Goal: Information Seeking & Learning: Learn about a topic

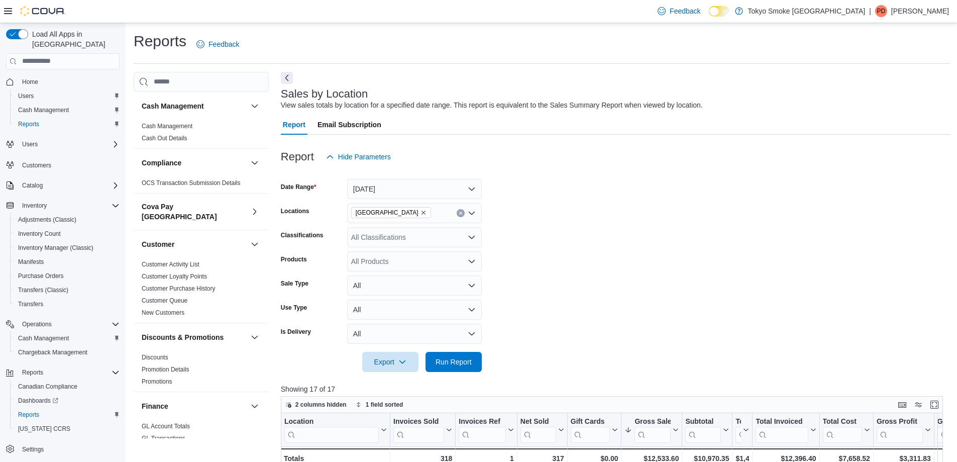
scroll to position [651, 0]
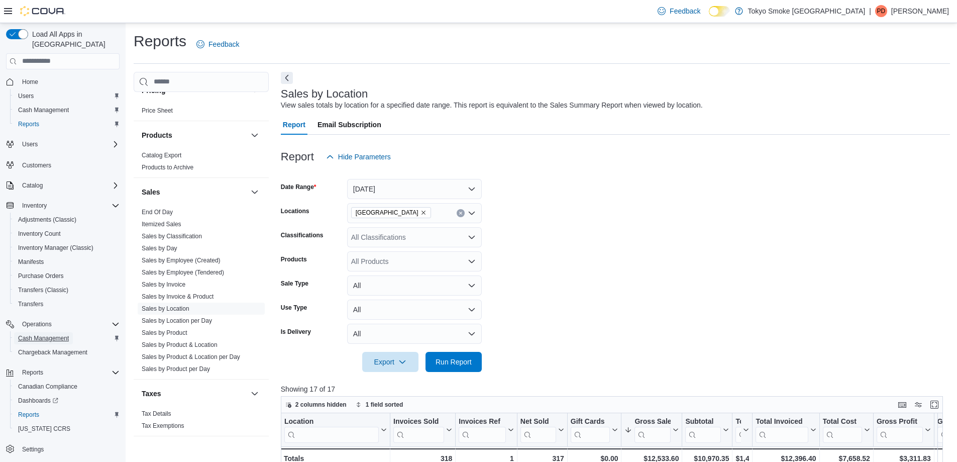
click at [54, 334] on span "Cash Management" at bounding box center [43, 338] width 51 height 8
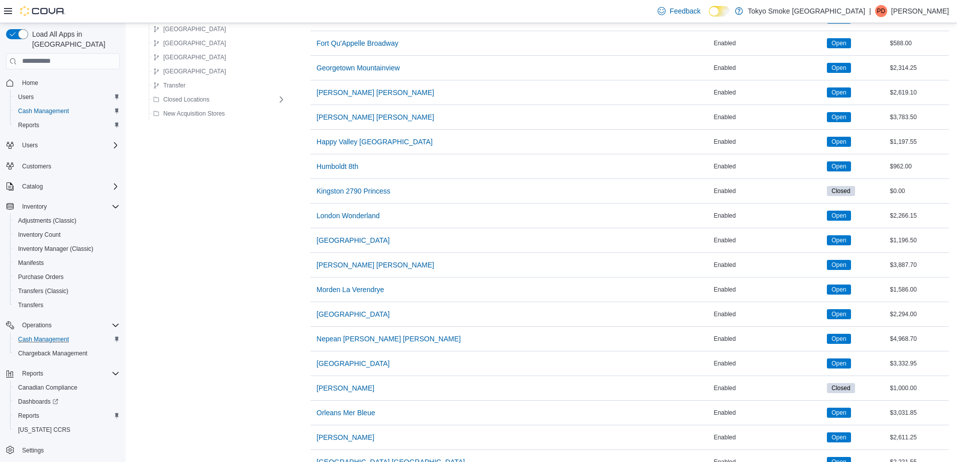
scroll to position [553, 0]
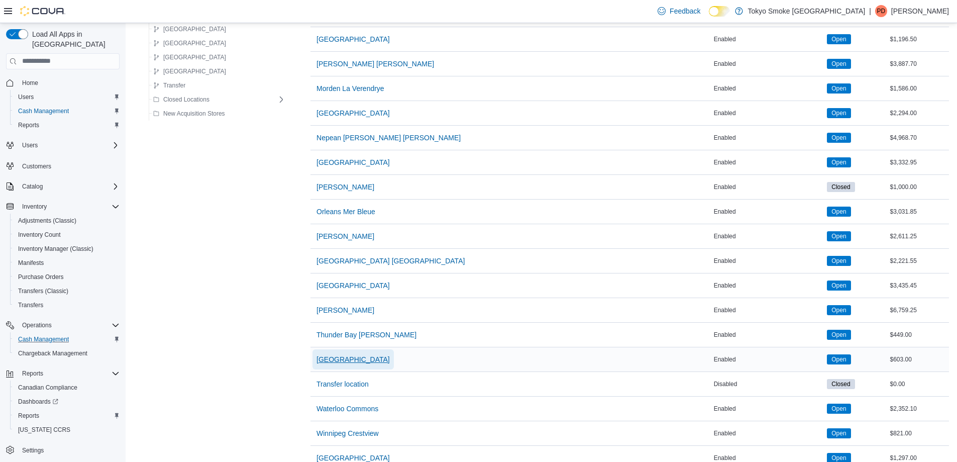
click at [329, 357] on span "[GEOGRAPHIC_DATA]" at bounding box center [352, 359] width 73 height 10
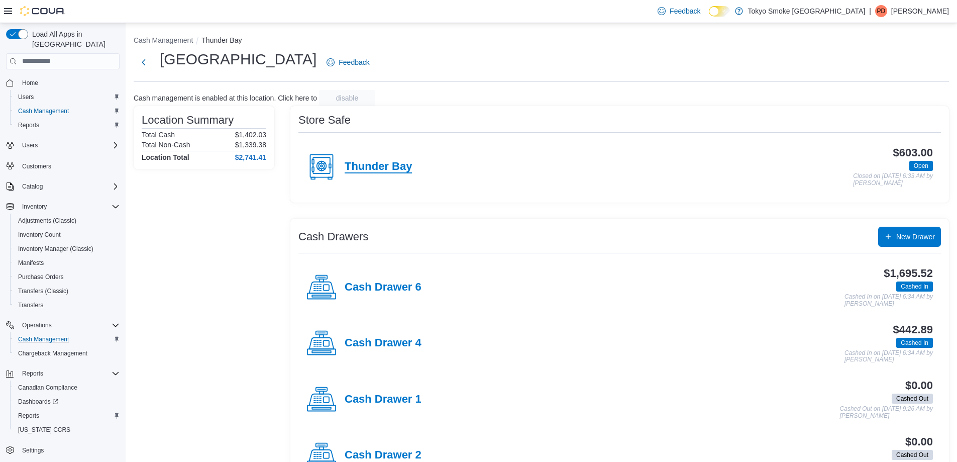
click at [388, 166] on h4 "Thunder Bay" at bounding box center [378, 166] width 67 height 13
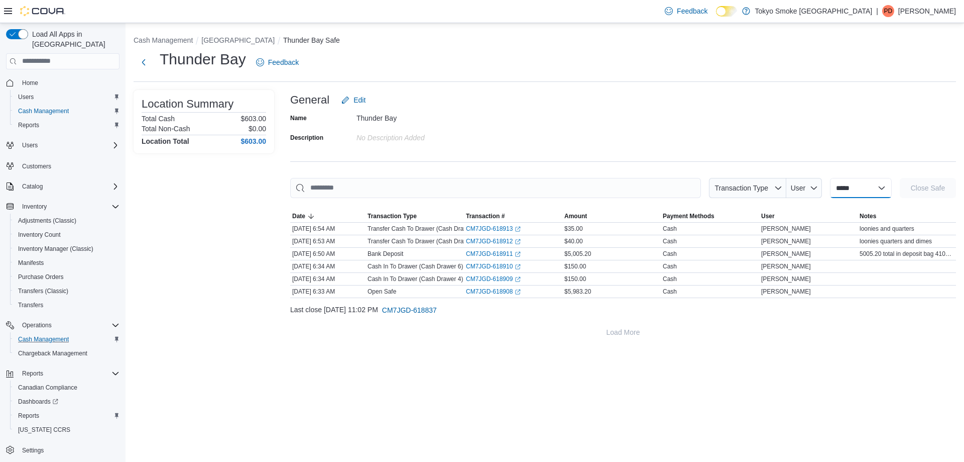
click at [842, 187] on select "**********" at bounding box center [861, 188] width 62 height 20
select select "**********"
click at [830, 178] on select "**********" at bounding box center [861, 188] width 62 height 20
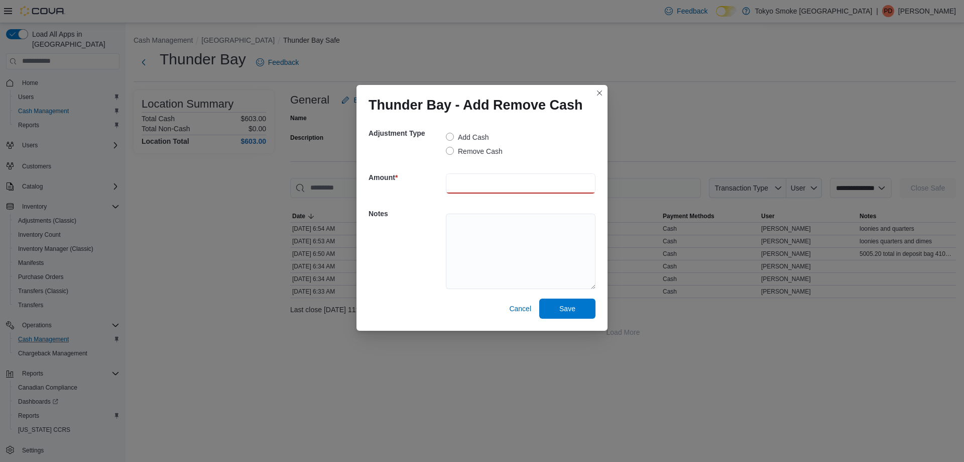
click at [468, 181] on input "number" at bounding box center [521, 183] width 150 height 20
type input "******"
click at [465, 226] on textarea at bounding box center [521, 250] width 150 height 75
type textarea "****"
click at [566, 312] on span "Save" at bounding box center [568, 308] width 16 height 10
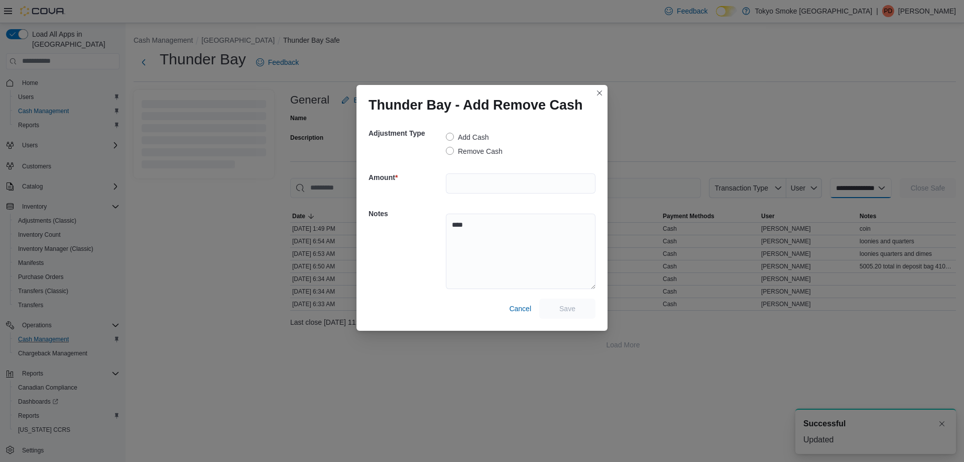
select select
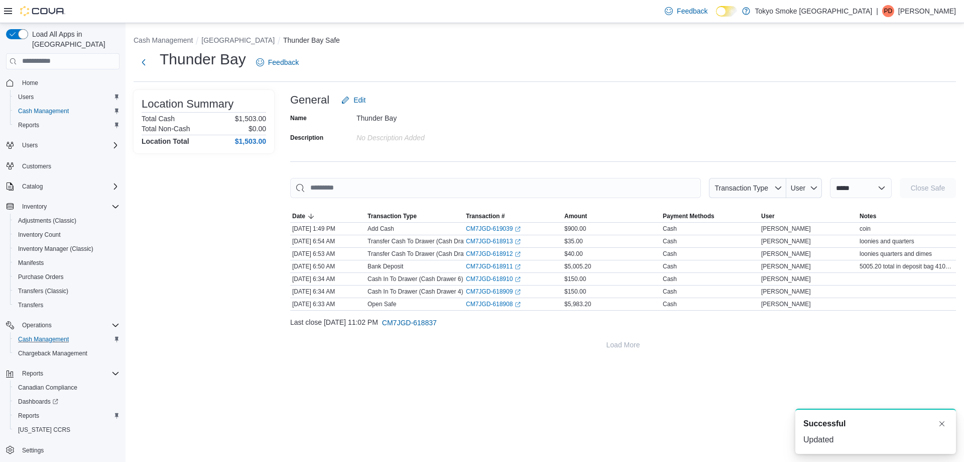
click at [226, 35] on li "[GEOGRAPHIC_DATA]" at bounding box center [242, 40] width 82 height 10
drag, startPoint x: 245, startPoint y: 41, endPoint x: 289, endPoint y: 48, distance: 45.3
click at [245, 41] on button "[GEOGRAPHIC_DATA]" at bounding box center [237, 40] width 73 height 8
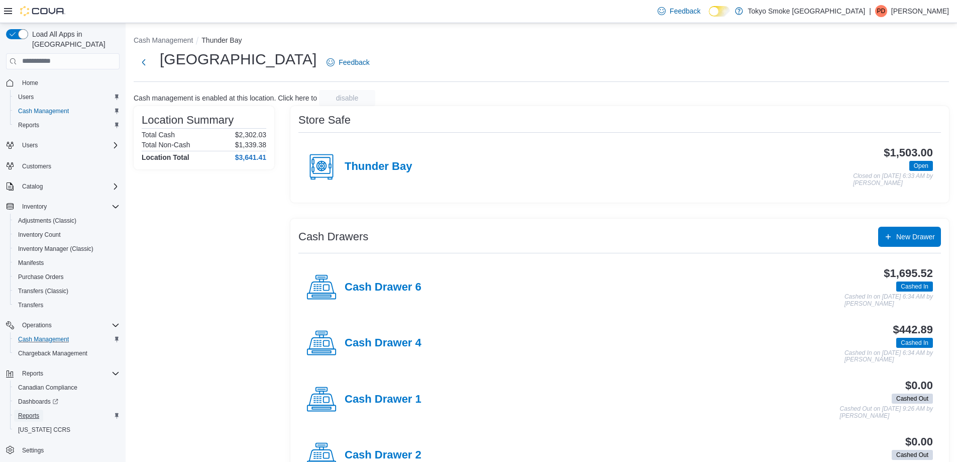
click at [33, 411] on span "Reports" at bounding box center [28, 415] width 21 height 8
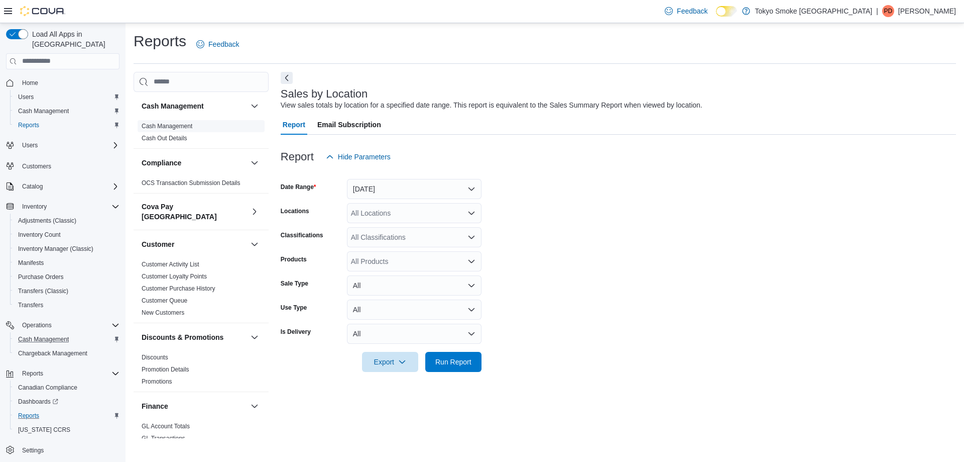
click at [167, 128] on link "Cash Management" at bounding box center [167, 126] width 51 height 7
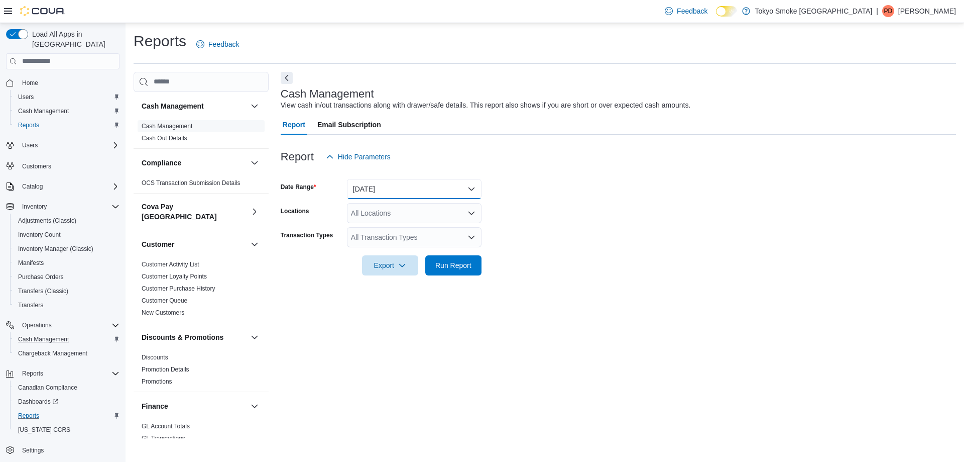
click at [371, 185] on button "[DATE]" at bounding box center [414, 189] width 135 height 20
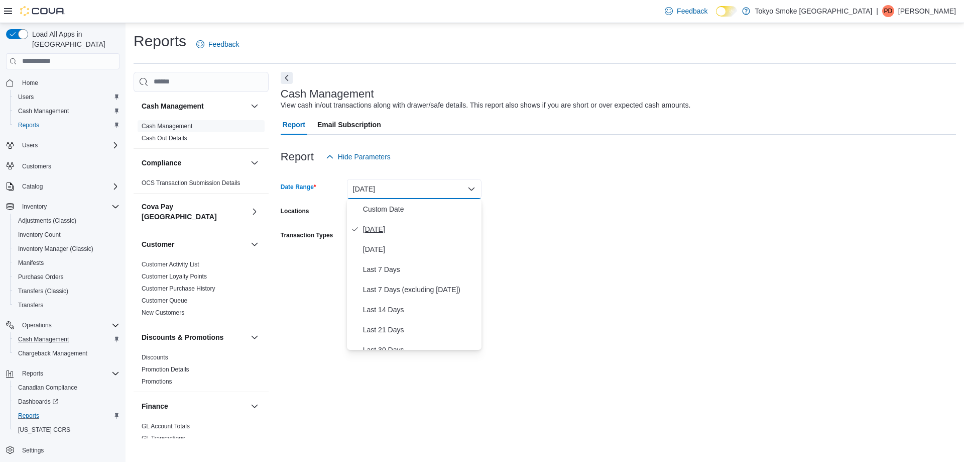
click at [387, 230] on span "[DATE]" at bounding box center [420, 229] width 115 height 12
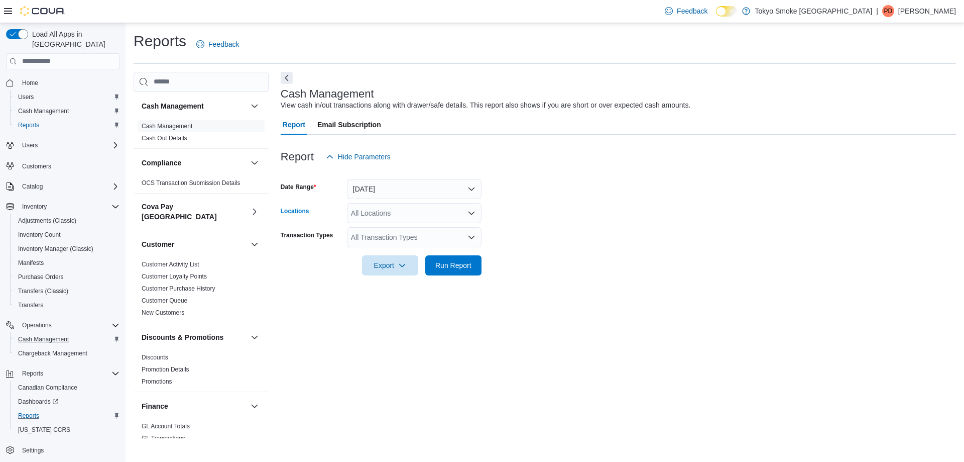
click at [435, 215] on div "All Locations" at bounding box center [414, 213] width 135 height 20
type input "***"
click at [422, 227] on span "[GEOGRAPHIC_DATA]" at bounding box center [410, 230] width 73 height 10
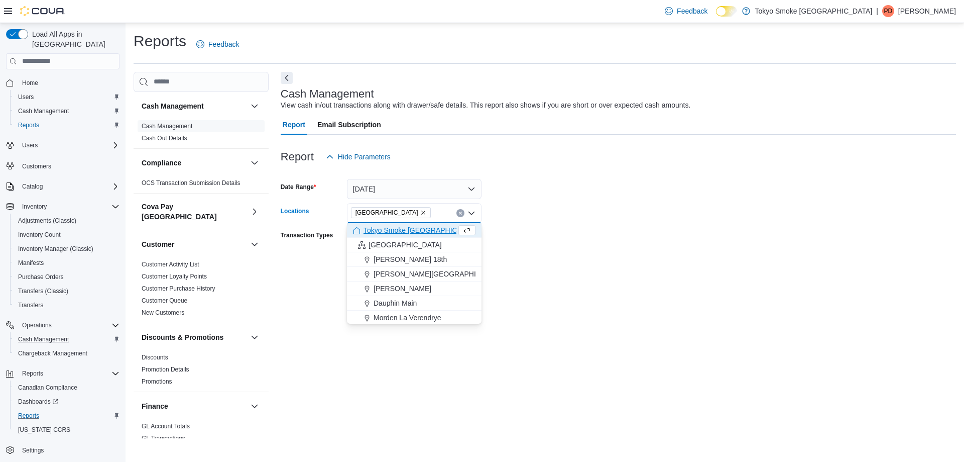
click at [550, 216] on form "Date Range [DATE] Locations [GEOGRAPHIC_DATA] Combo box. Selected. [GEOGRAPHIC_…" at bounding box center [619, 221] width 676 height 108
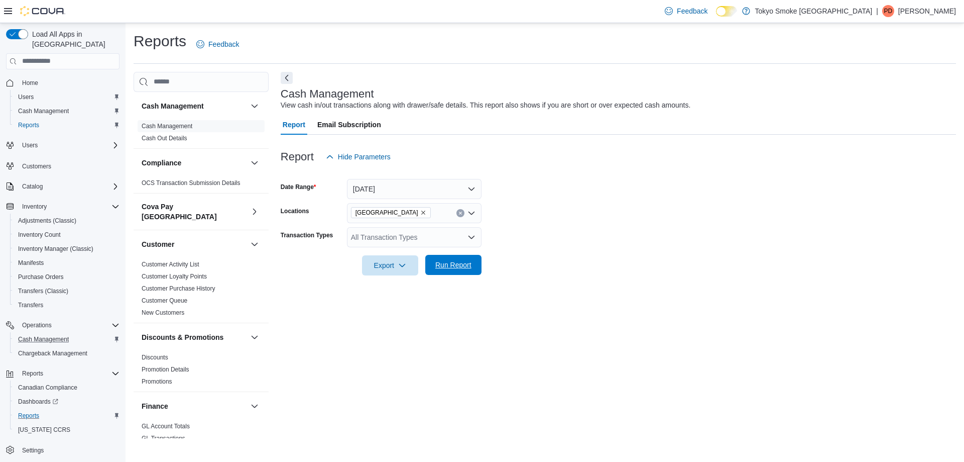
click at [469, 261] on span "Run Report" at bounding box center [453, 265] width 36 height 10
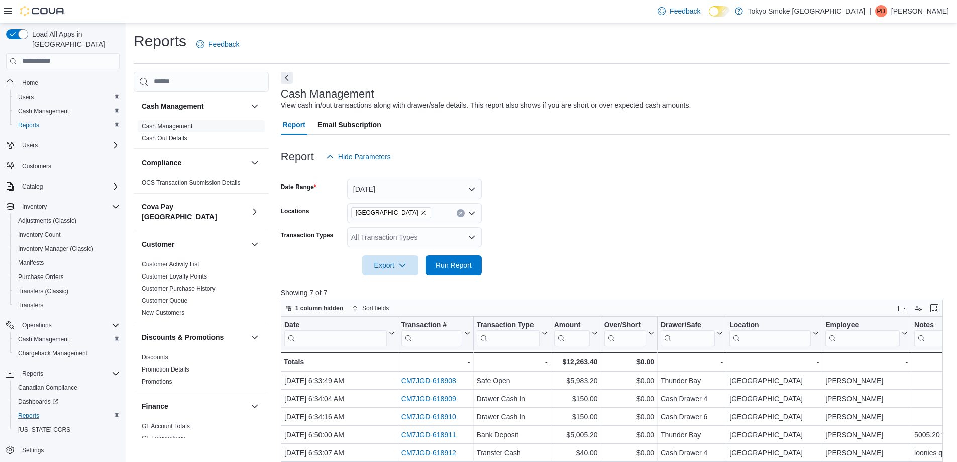
click at [924, 18] on div "Feedback Dark Mode Tokyo Smoke [GEOGRAPHIC_DATA] | PD [PERSON_NAME]" at bounding box center [800, 11] width 295 height 20
click at [926, 9] on p "[PERSON_NAME]" at bounding box center [920, 11] width 58 height 12
click at [716, 45] on div "Reports Feedback" at bounding box center [542, 44] width 816 height 26
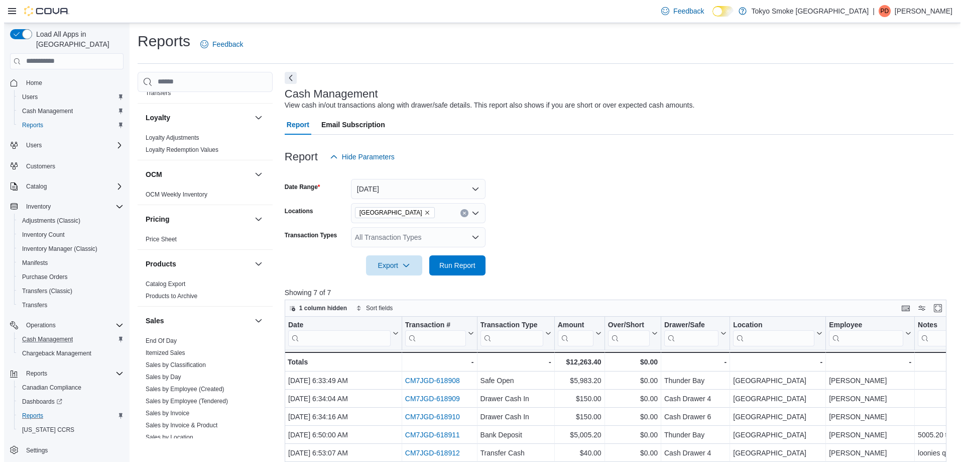
scroll to position [651, 0]
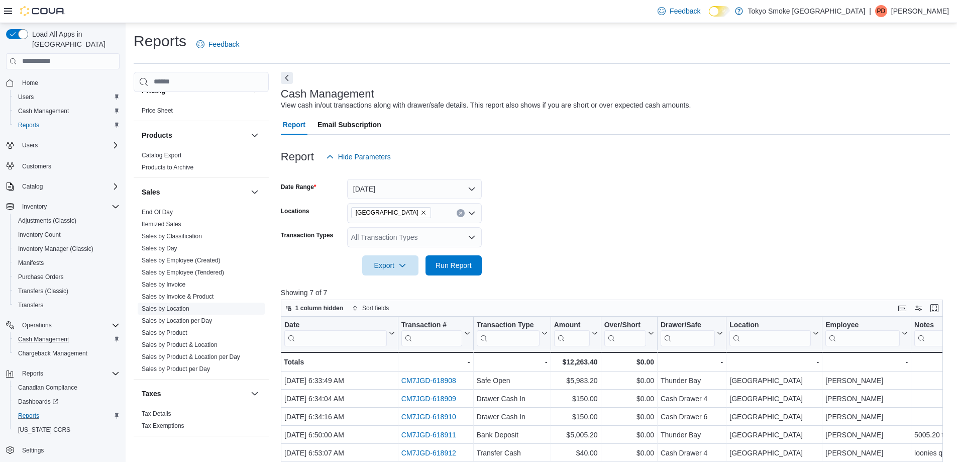
click at [177, 304] on span "Sales by Location" at bounding box center [166, 308] width 48 height 8
click at [175, 305] on link "Sales by Location" at bounding box center [166, 308] width 48 height 7
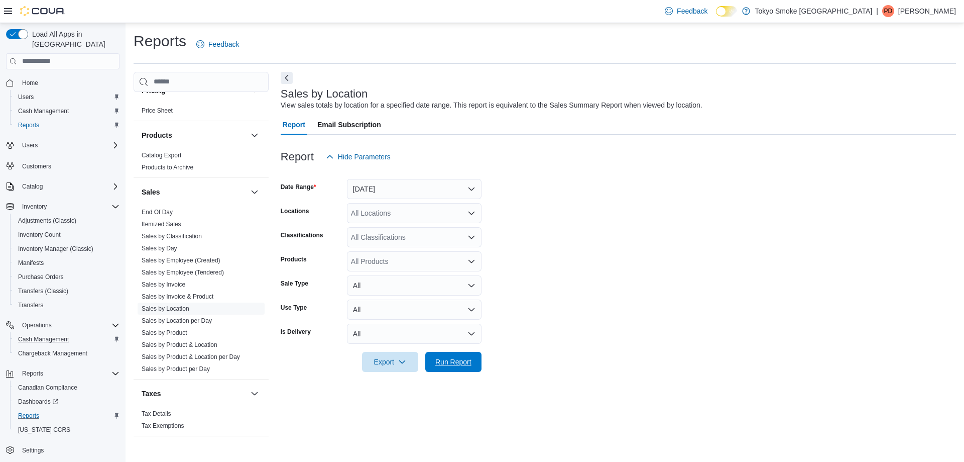
drag, startPoint x: 452, startPoint y: 357, endPoint x: 552, endPoint y: 354, distance: 100.0
click at [456, 358] on span "Run Report" at bounding box center [453, 362] width 36 height 10
click at [394, 188] on button "[DATE]" at bounding box center [414, 189] width 135 height 20
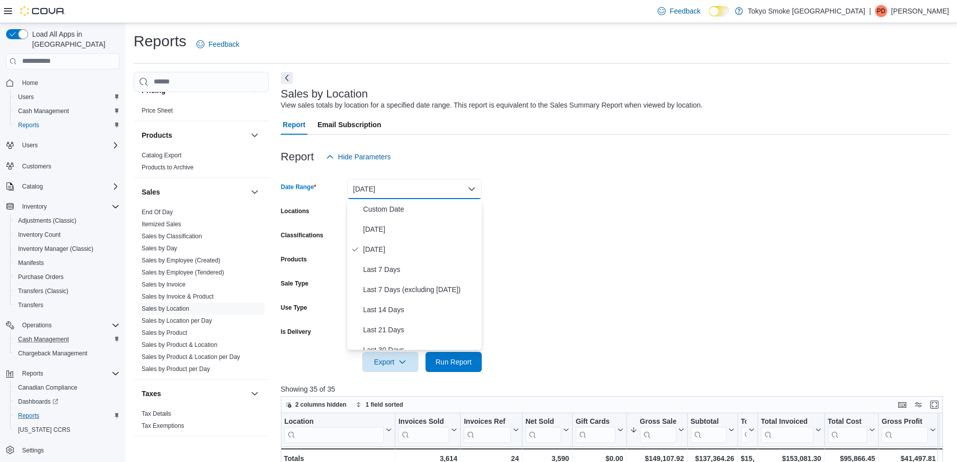
click at [374, 187] on button "[DATE]" at bounding box center [414, 189] width 135 height 20
click at [375, 226] on span "[DATE]" at bounding box center [420, 229] width 115 height 12
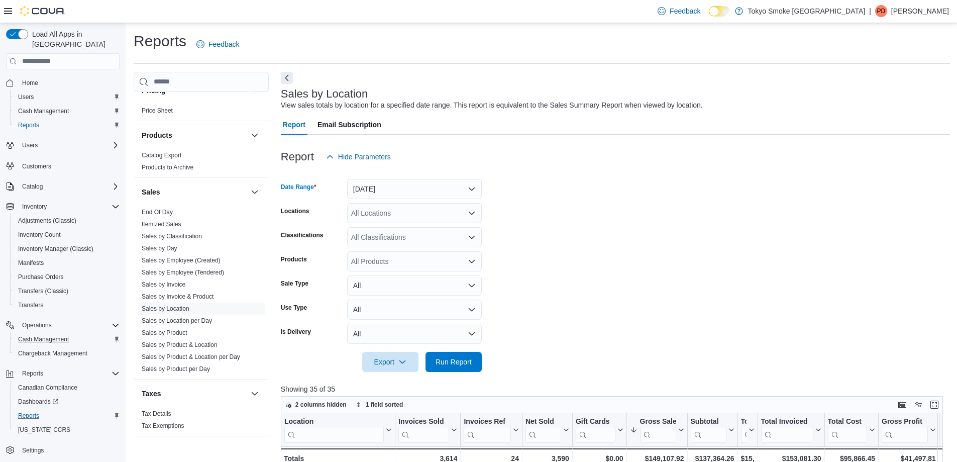
click at [379, 209] on div "All Locations" at bounding box center [414, 213] width 135 height 20
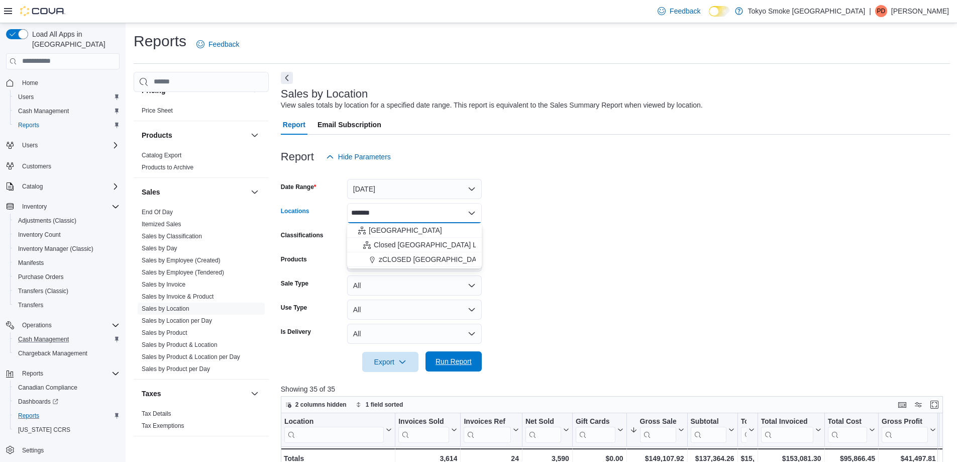
type input "*******"
click at [450, 363] on span "Run Report" at bounding box center [453, 361] width 36 height 10
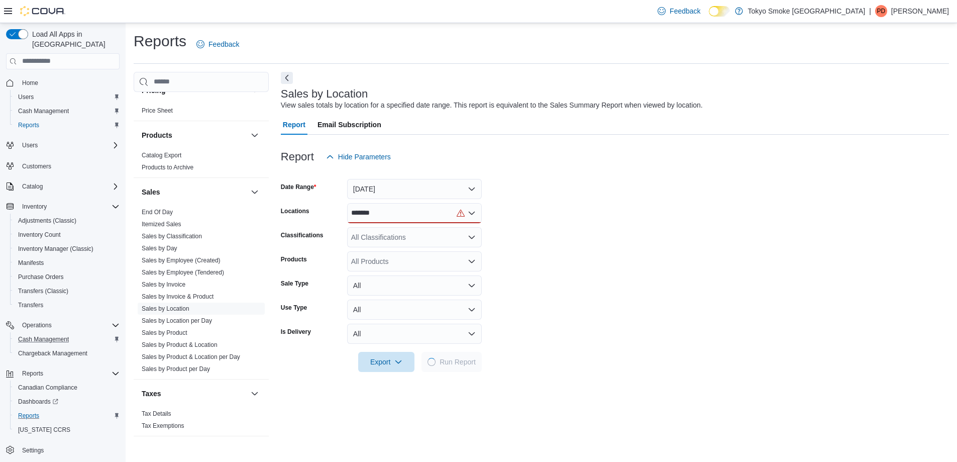
click at [420, 215] on div "*******" at bounding box center [414, 213] width 135 height 20
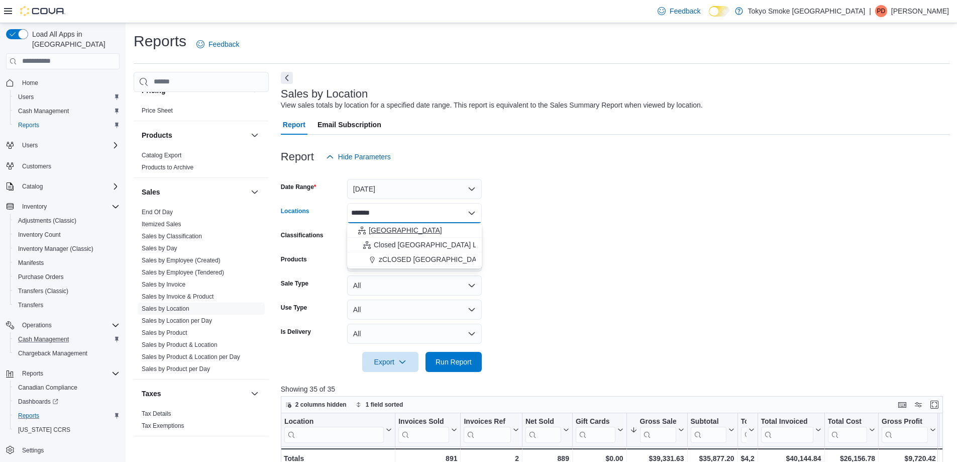
click at [384, 231] on span "[GEOGRAPHIC_DATA]" at bounding box center [405, 230] width 73 height 10
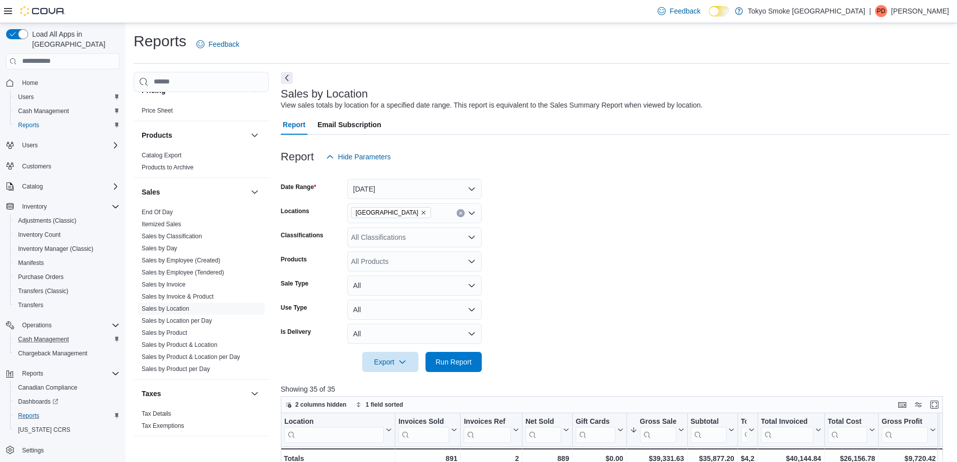
click at [526, 232] on form "Date Range [DATE] Locations [GEOGRAPHIC_DATA] Classifications All Classificatio…" at bounding box center [615, 269] width 669 height 205
click at [451, 358] on span "Run Report" at bounding box center [453, 361] width 36 height 10
click at [939, 406] on button "Enter fullscreen" at bounding box center [934, 404] width 12 height 12
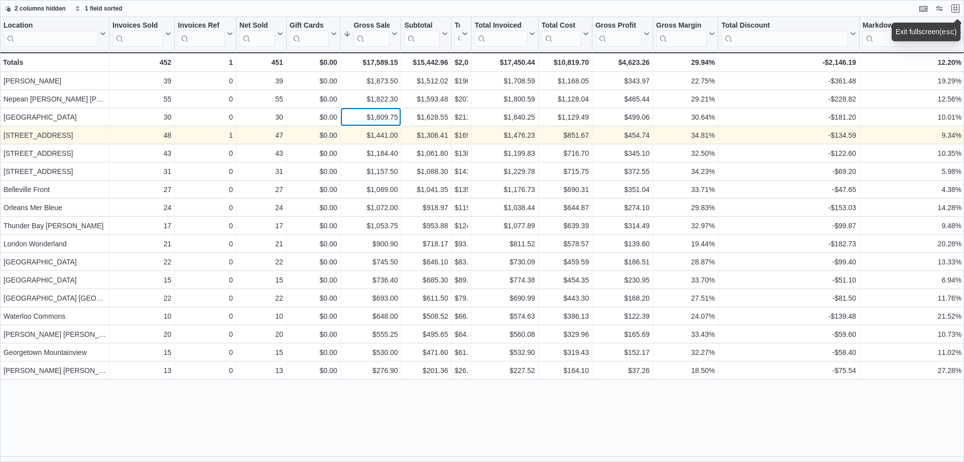
drag, startPoint x: 377, startPoint y: 115, endPoint x: 419, endPoint y: 141, distance: 49.2
click at [388, 123] on div "$1,809.75" at bounding box center [371, 117] width 54 height 12
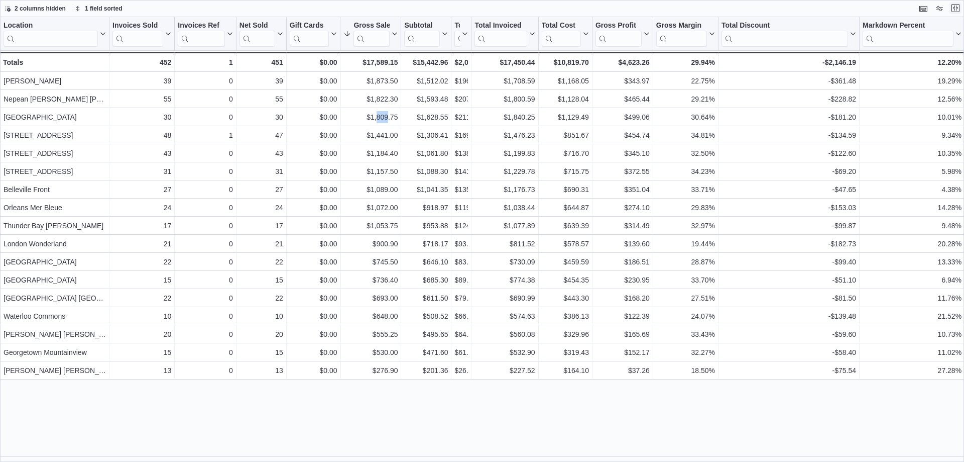
click at [956, 4] on button "Exit fullscreen" at bounding box center [956, 8] width 12 height 12
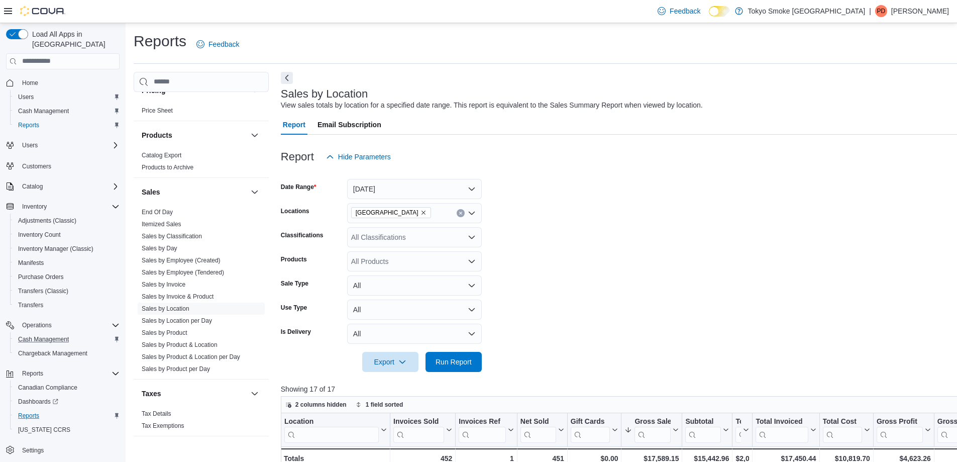
click at [891, 12] on p "[PERSON_NAME]" at bounding box center [920, 11] width 58 height 12
click at [878, 93] on span "Sign Out" at bounding box center [883, 98] width 27 height 10
